Goal: Task Accomplishment & Management: Manage account settings

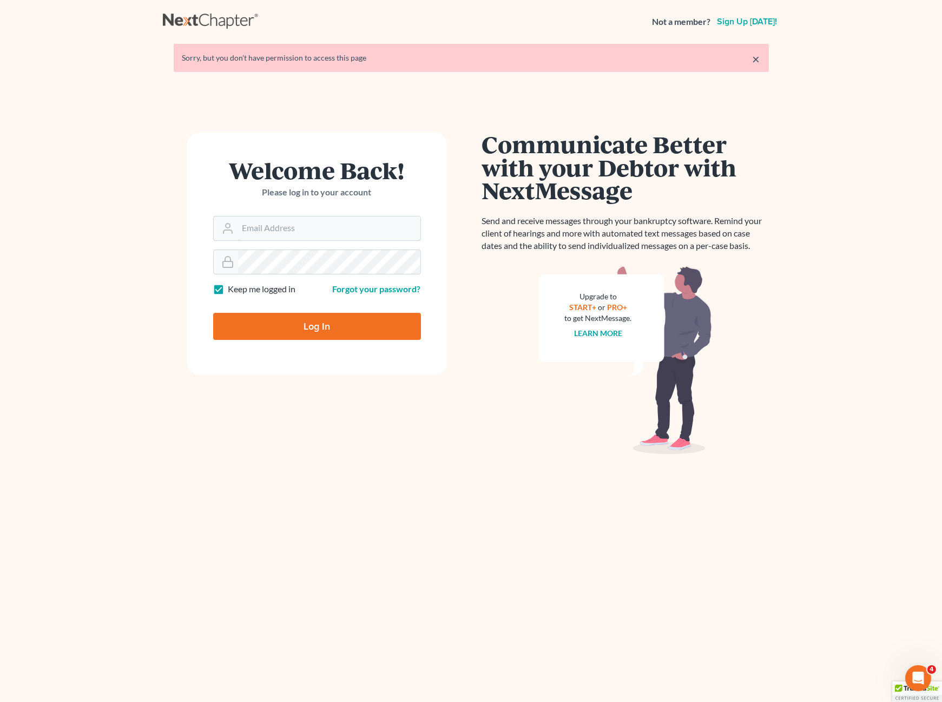
type input "grady@utahbk.com"
click at [294, 329] on input "Log In" at bounding box center [317, 326] width 208 height 27
type input "Thinking..."
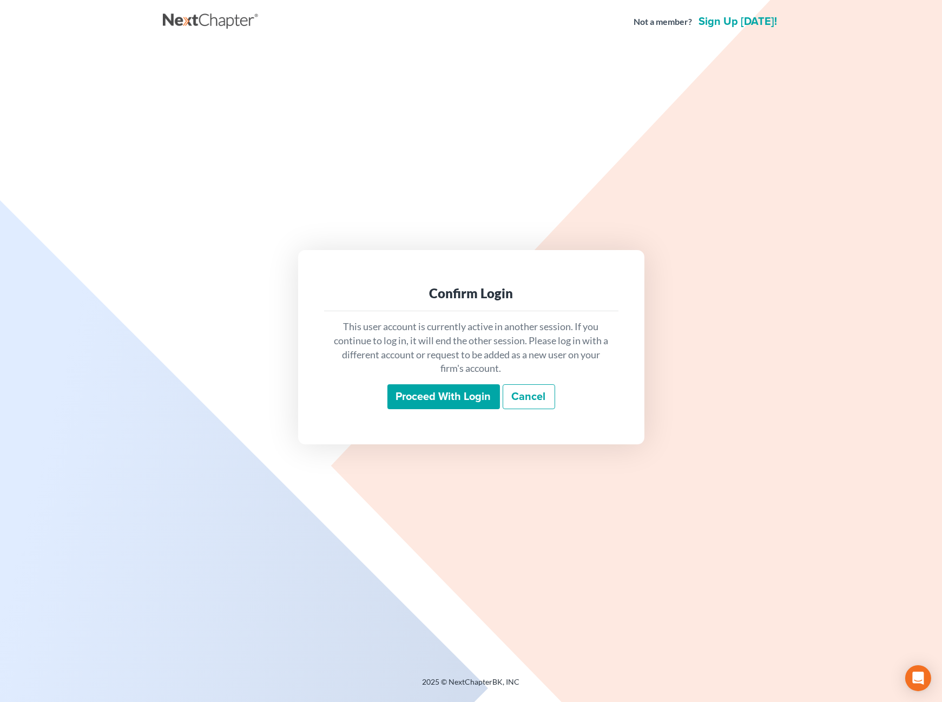
click at [444, 401] on input "Proceed with login" at bounding box center [443, 396] width 113 height 25
